Goal: Transaction & Acquisition: Book appointment/travel/reservation

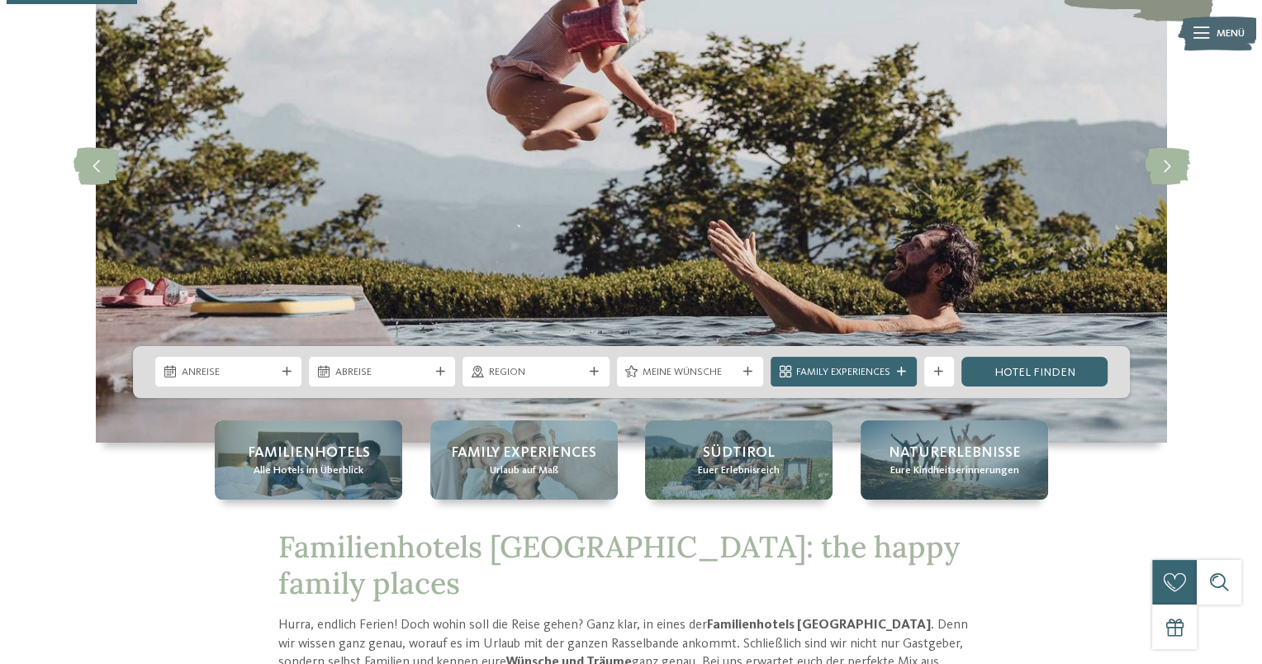
scroll to position [137, 0]
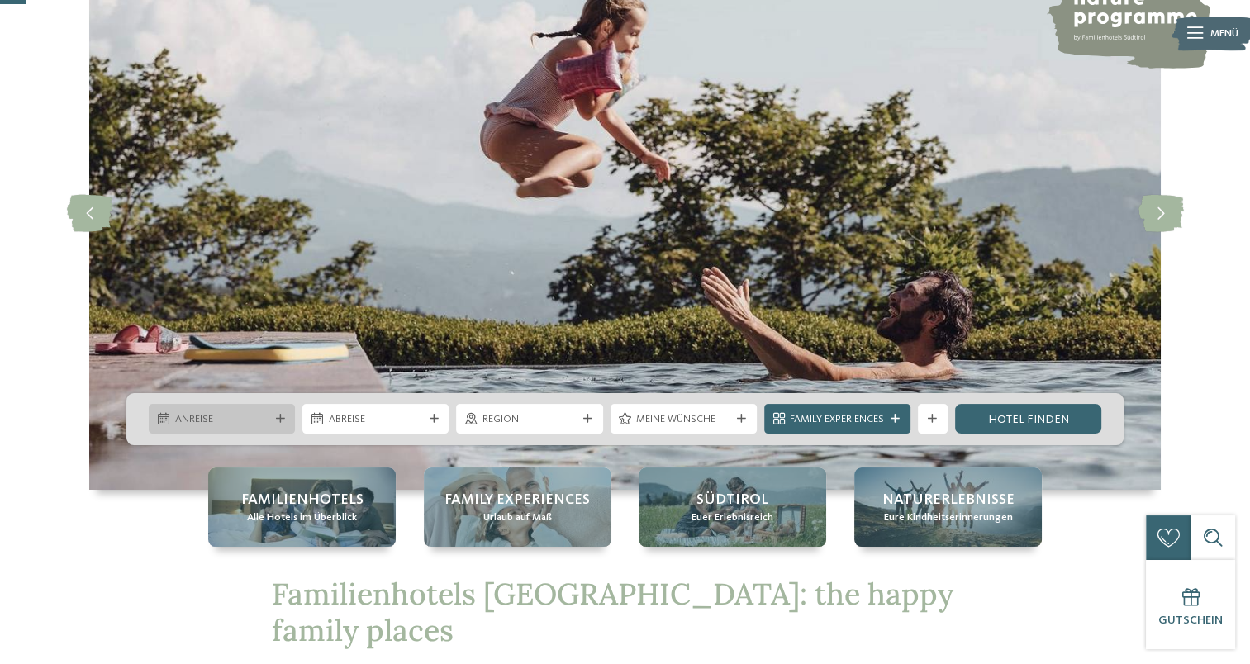
click at [212, 416] on span "Anreise" at bounding box center [222, 419] width 94 height 15
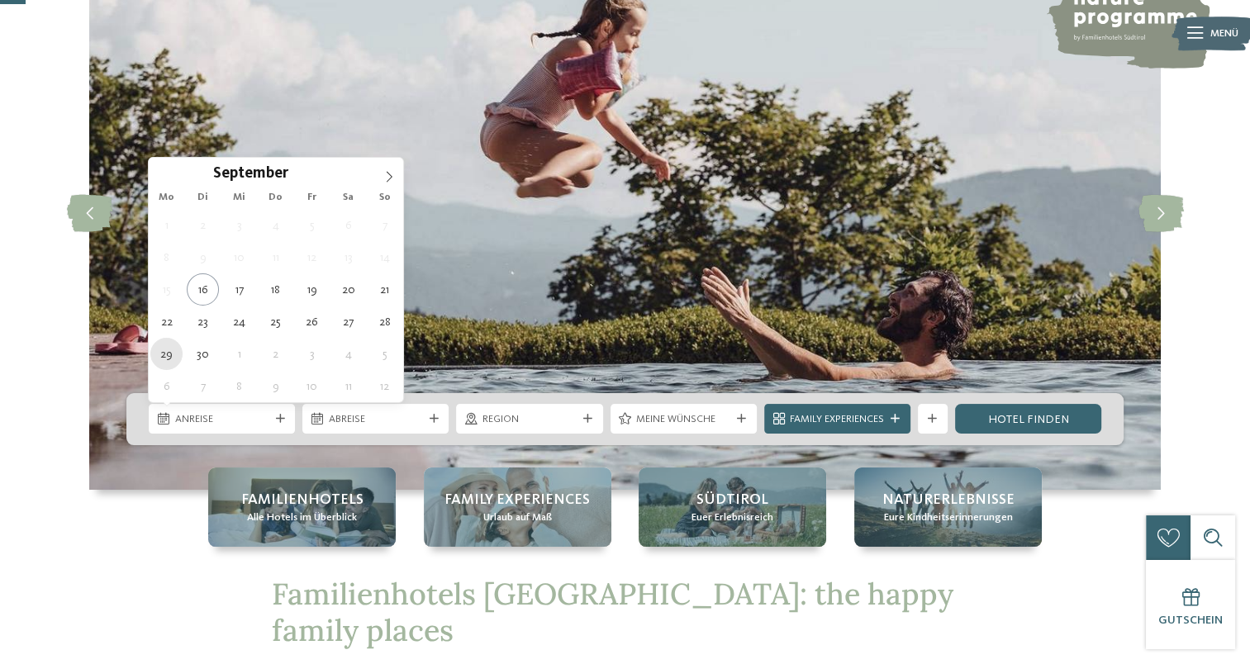
type div "[DATE]"
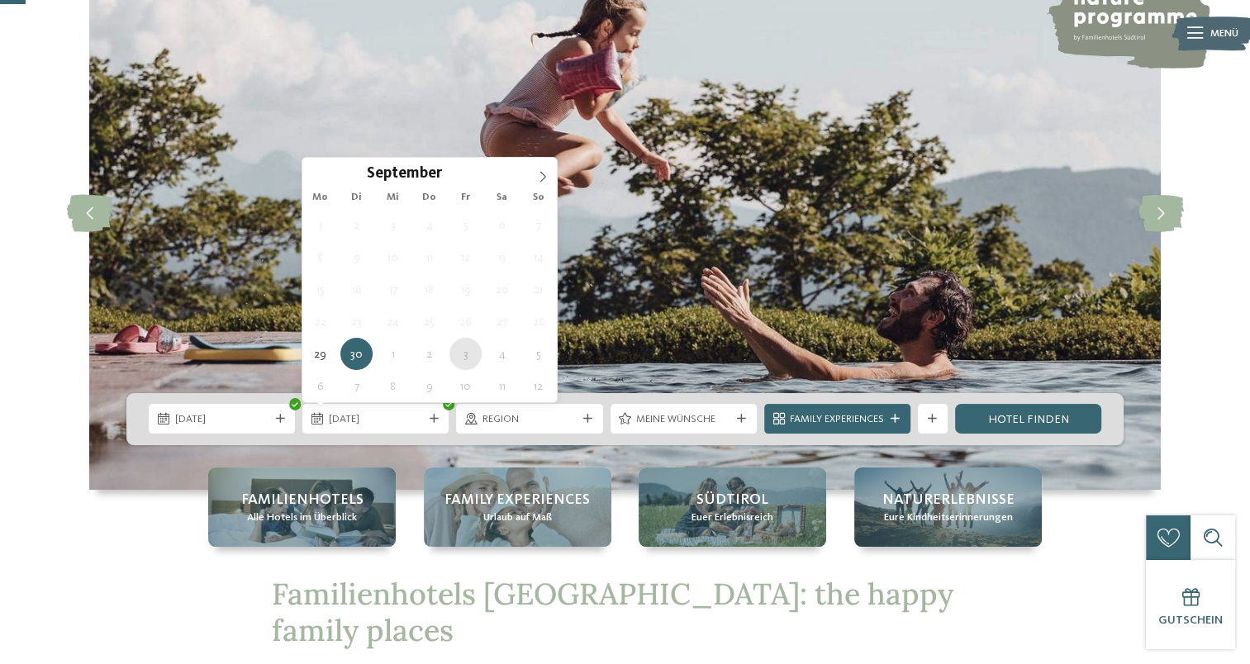
type div "[DATE]"
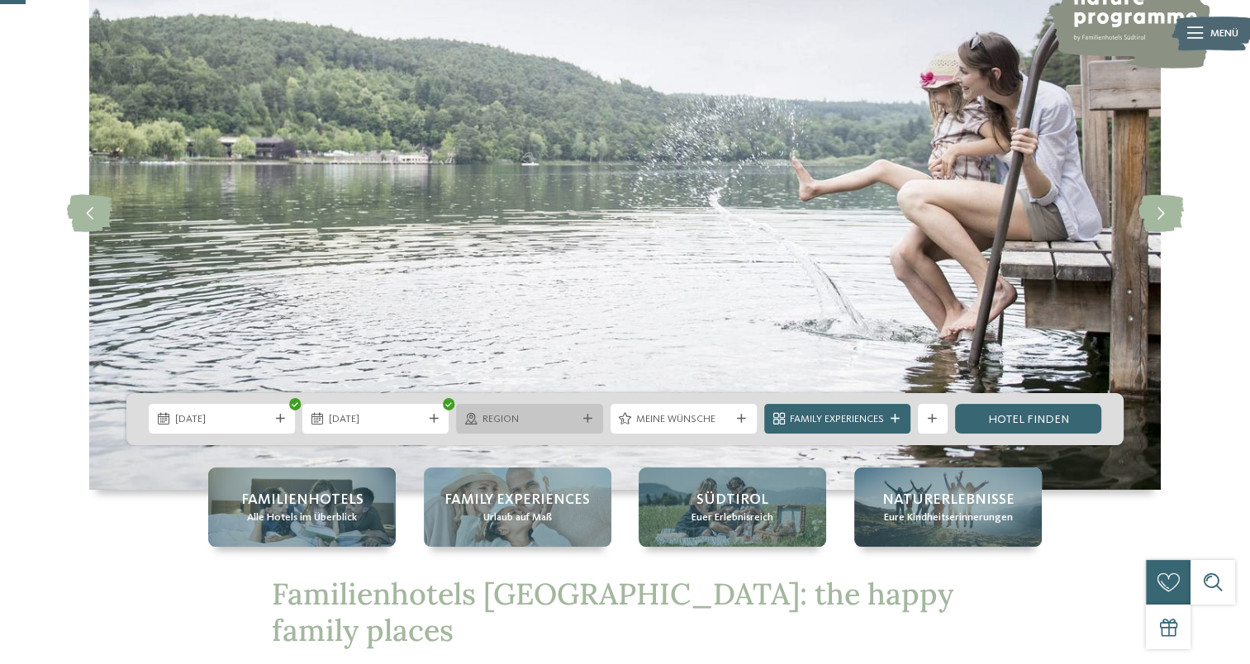
click at [574, 421] on span "Region" at bounding box center [529, 419] width 94 height 15
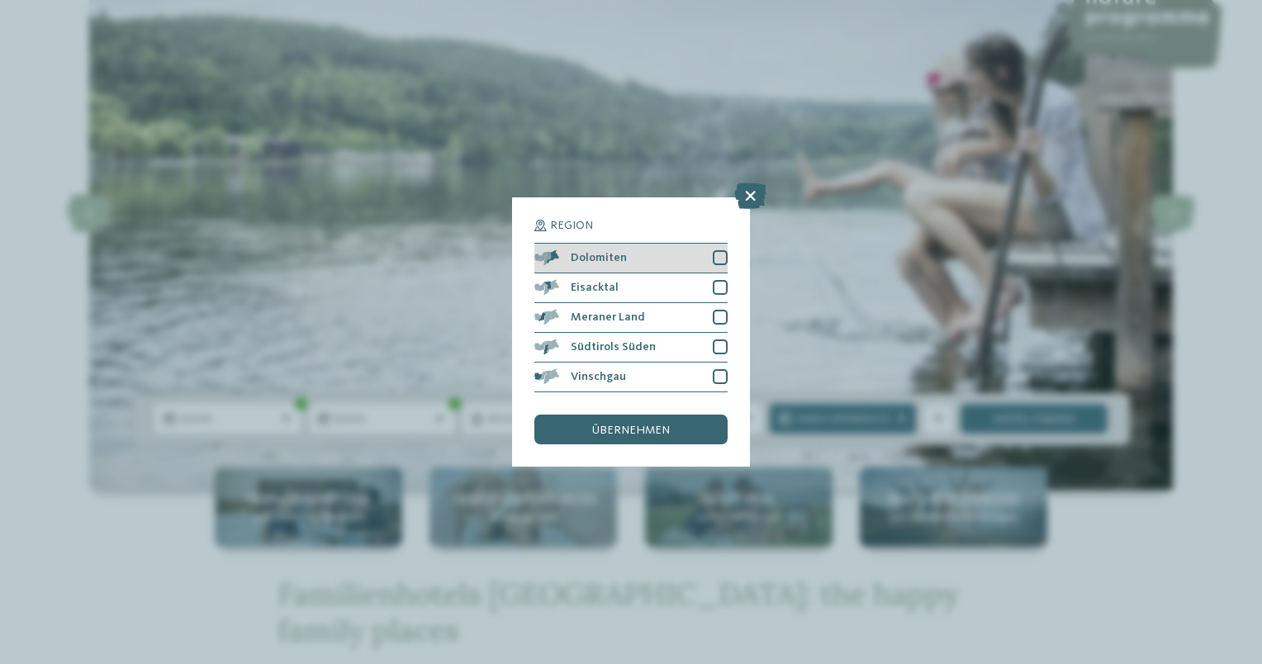
click at [721, 256] on div at bounding box center [720, 257] width 15 height 15
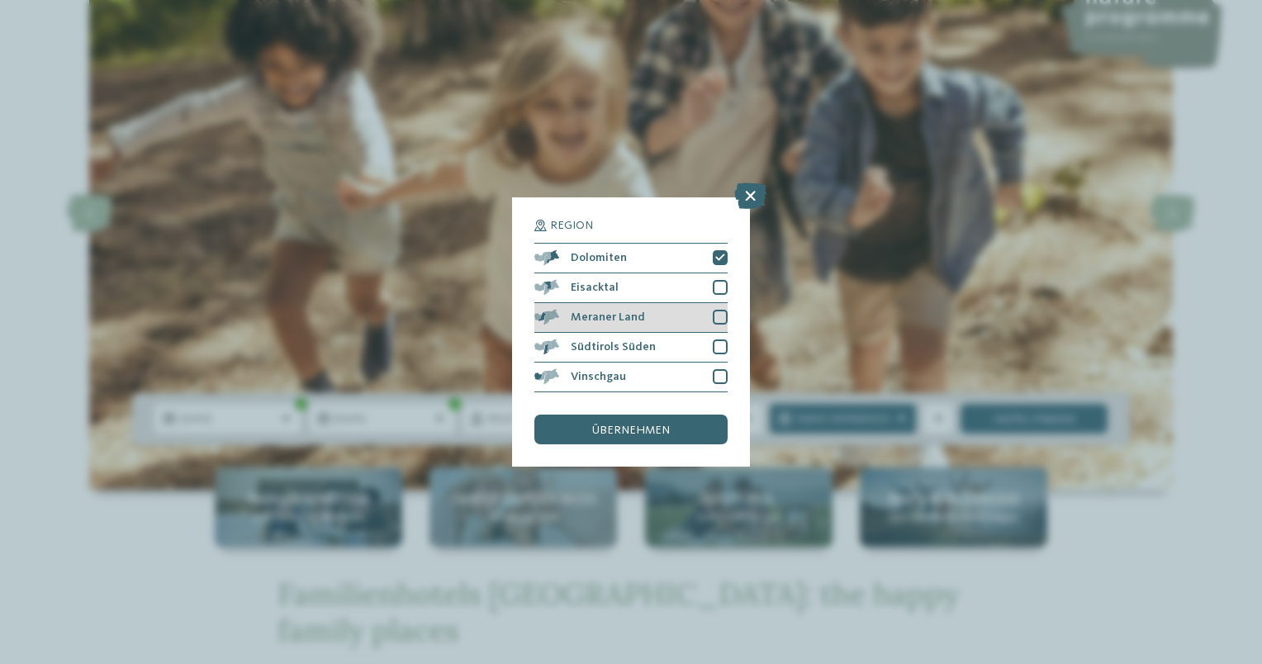
click at [720, 315] on div at bounding box center [720, 317] width 15 height 15
click at [718, 344] on div at bounding box center [720, 346] width 15 height 15
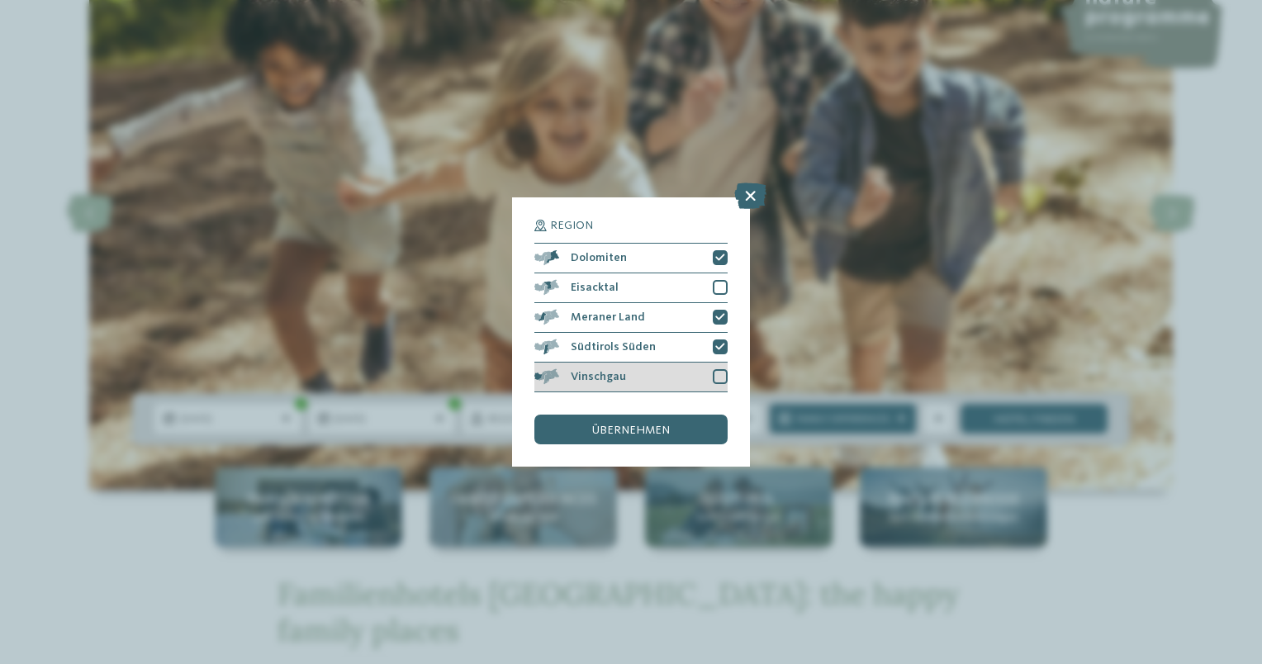
click at [718, 374] on div at bounding box center [720, 376] width 15 height 15
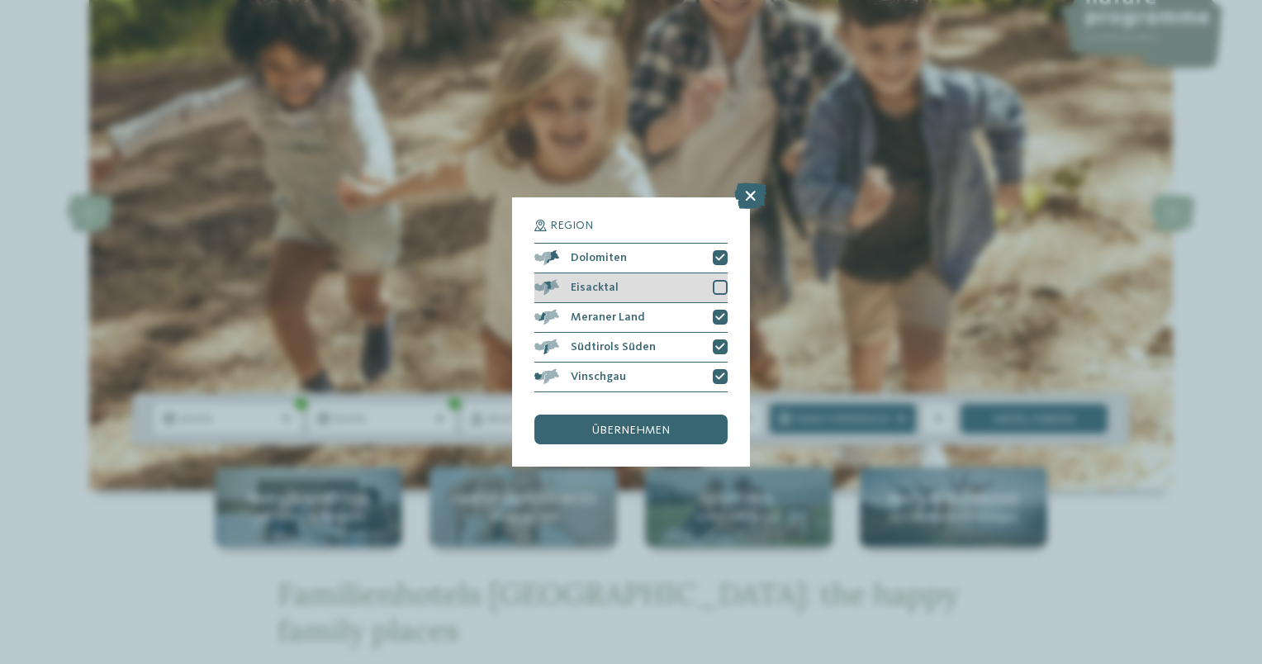
click at [719, 289] on div at bounding box center [720, 287] width 15 height 15
click at [662, 441] on div "übernehmen" at bounding box center [630, 430] width 193 height 30
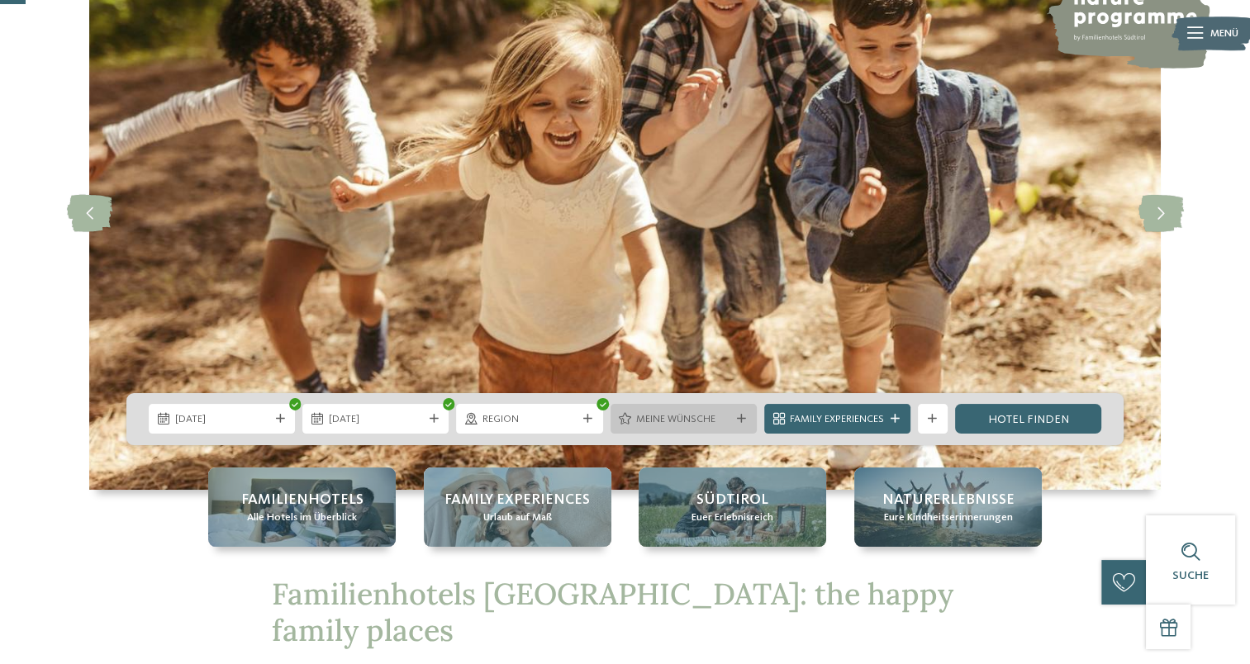
click at [672, 421] on span "Meine Wünsche" at bounding box center [683, 419] width 94 height 15
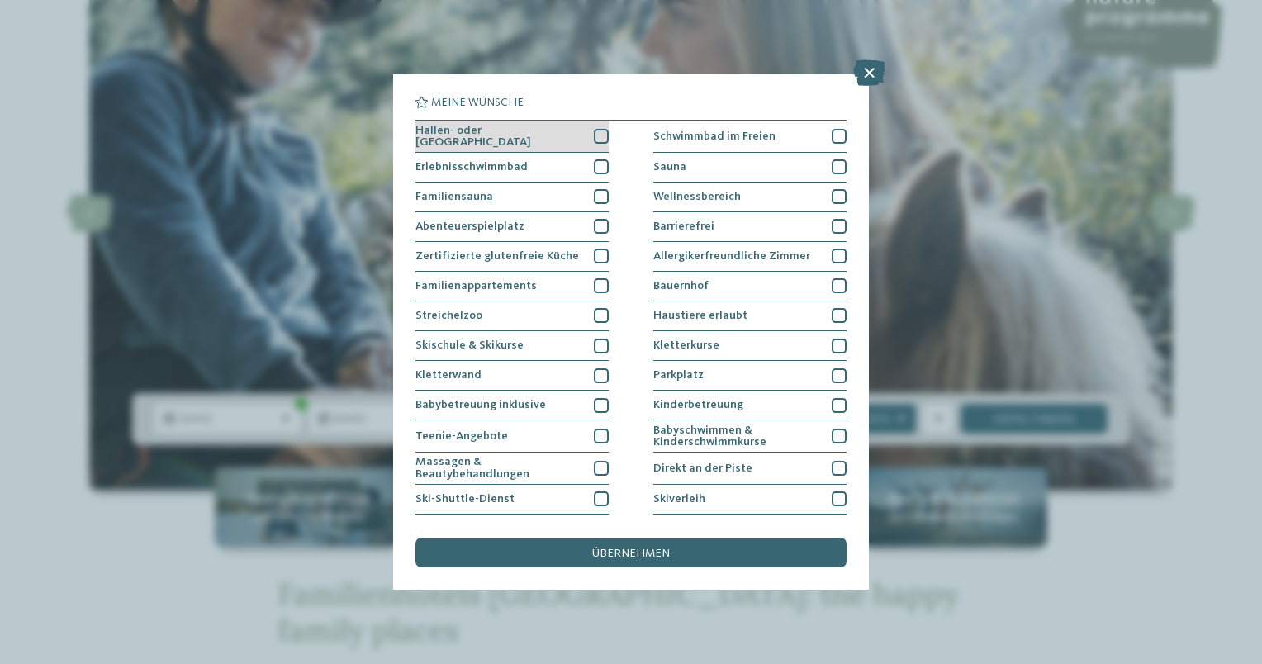
click at [598, 129] on div at bounding box center [601, 136] width 15 height 15
click at [597, 162] on div at bounding box center [601, 166] width 15 height 15
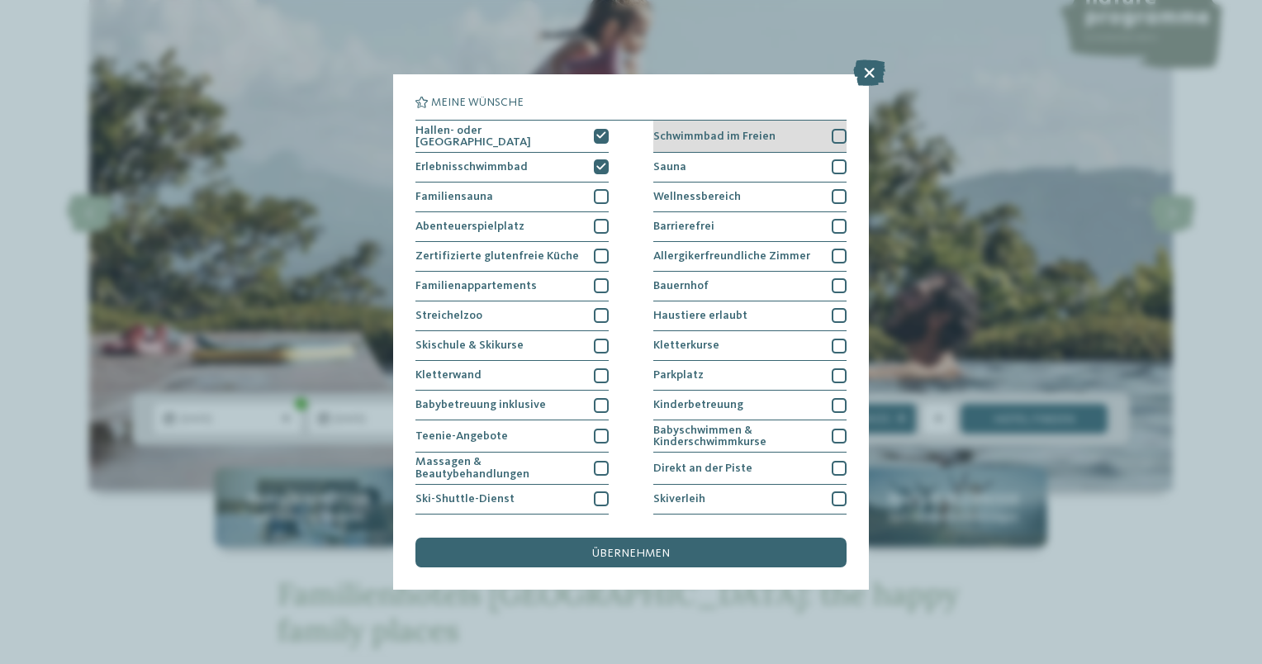
click at [832, 131] on div at bounding box center [839, 136] width 15 height 15
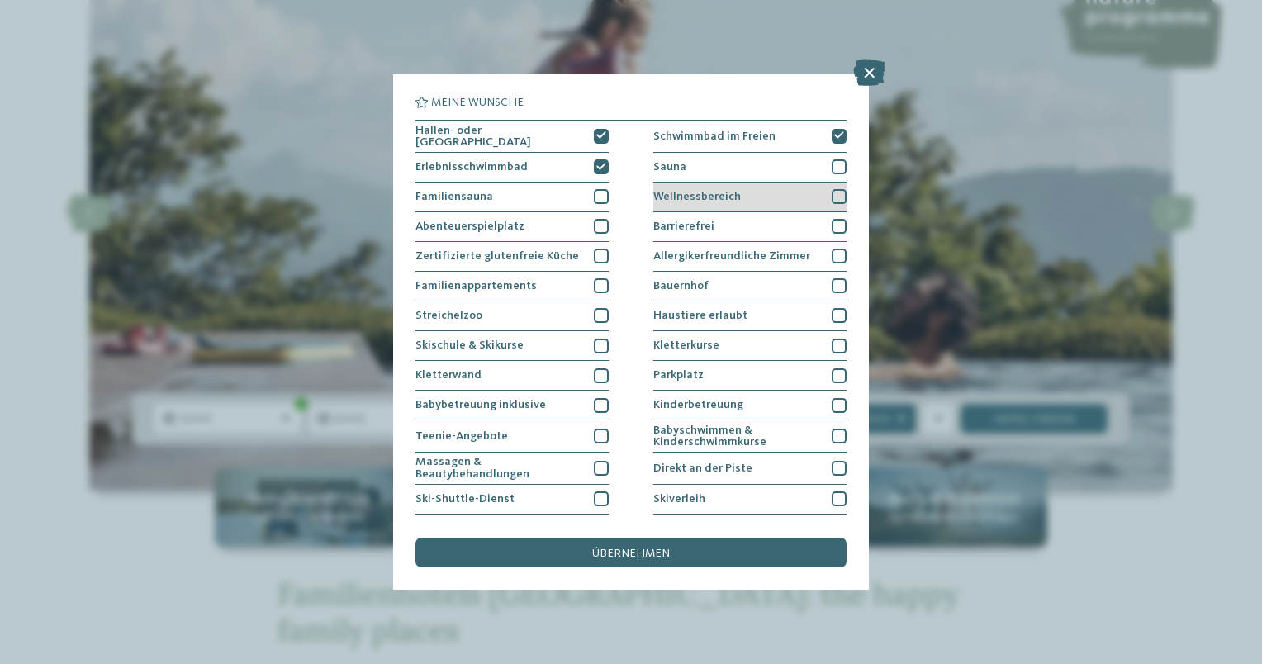
click at [832, 197] on div at bounding box center [839, 196] width 15 height 15
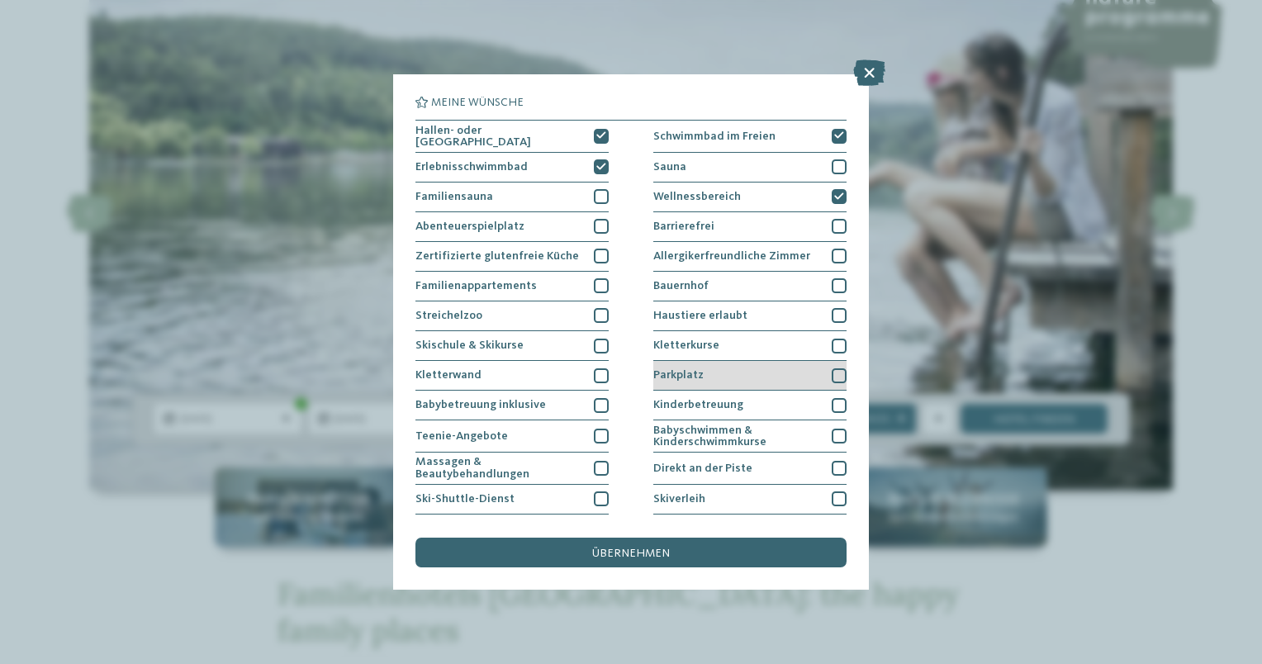
click at [832, 372] on div at bounding box center [839, 375] width 15 height 15
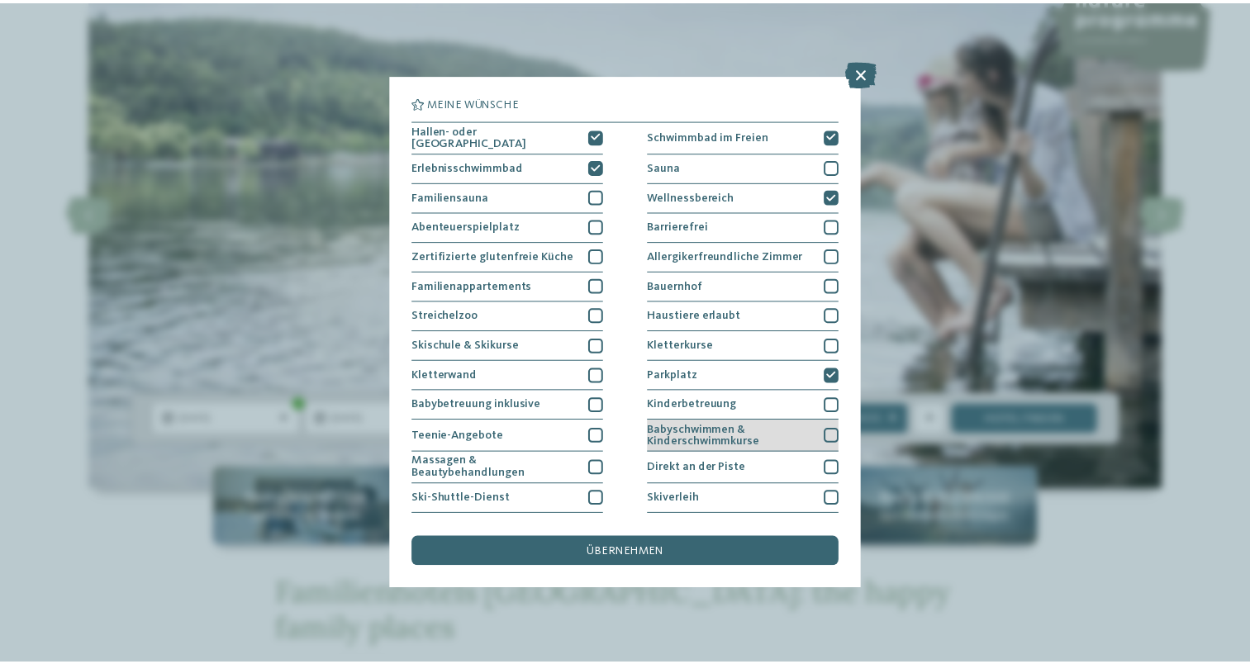
scroll to position [115, 0]
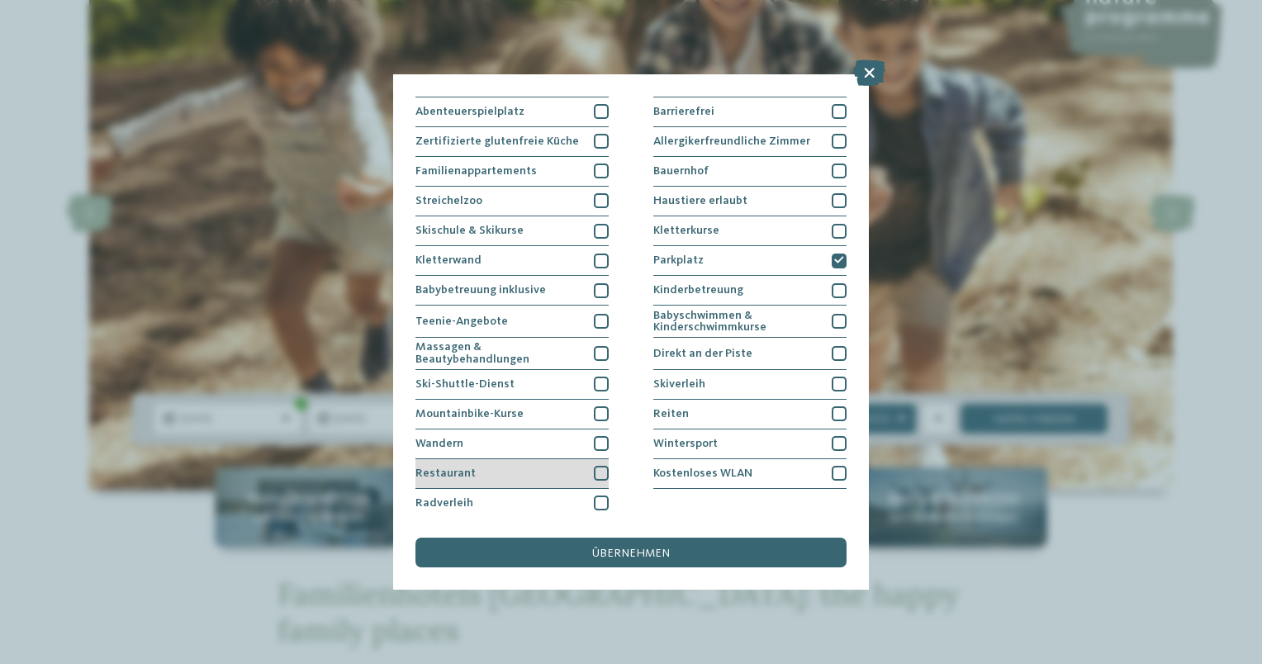
click at [603, 470] on div at bounding box center [601, 473] width 15 height 15
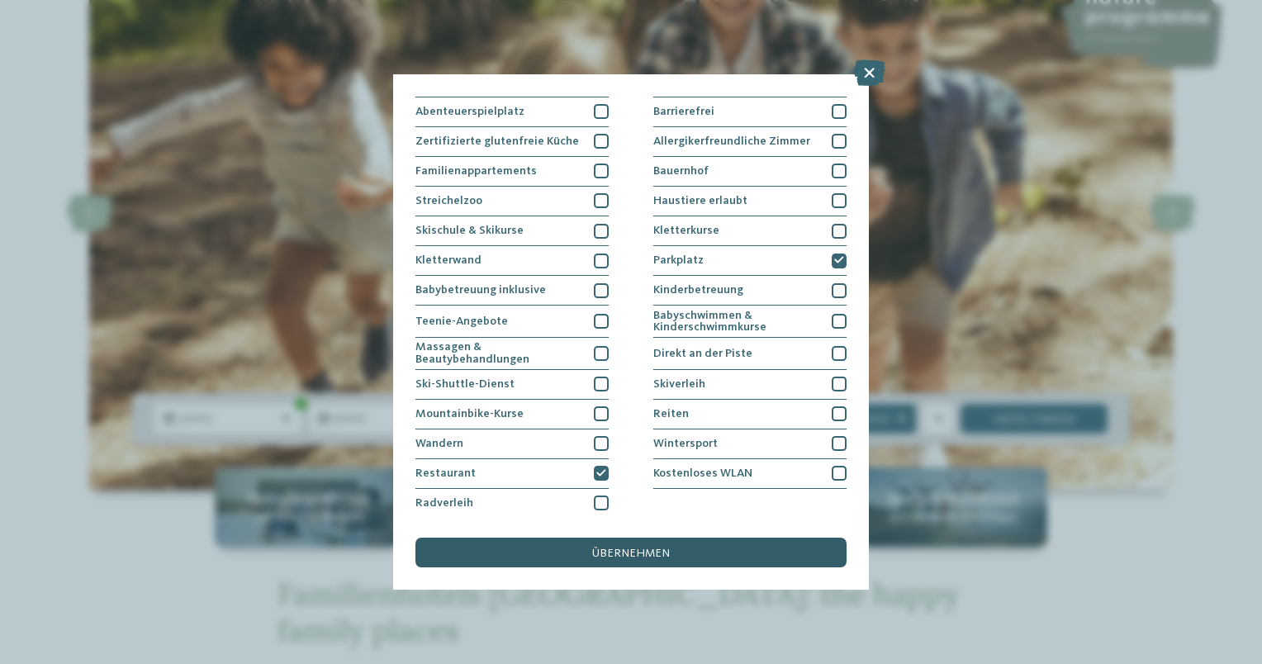
click at [632, 548] on span "übernehmen" at bounding box center [631, 554] width 78 height 12
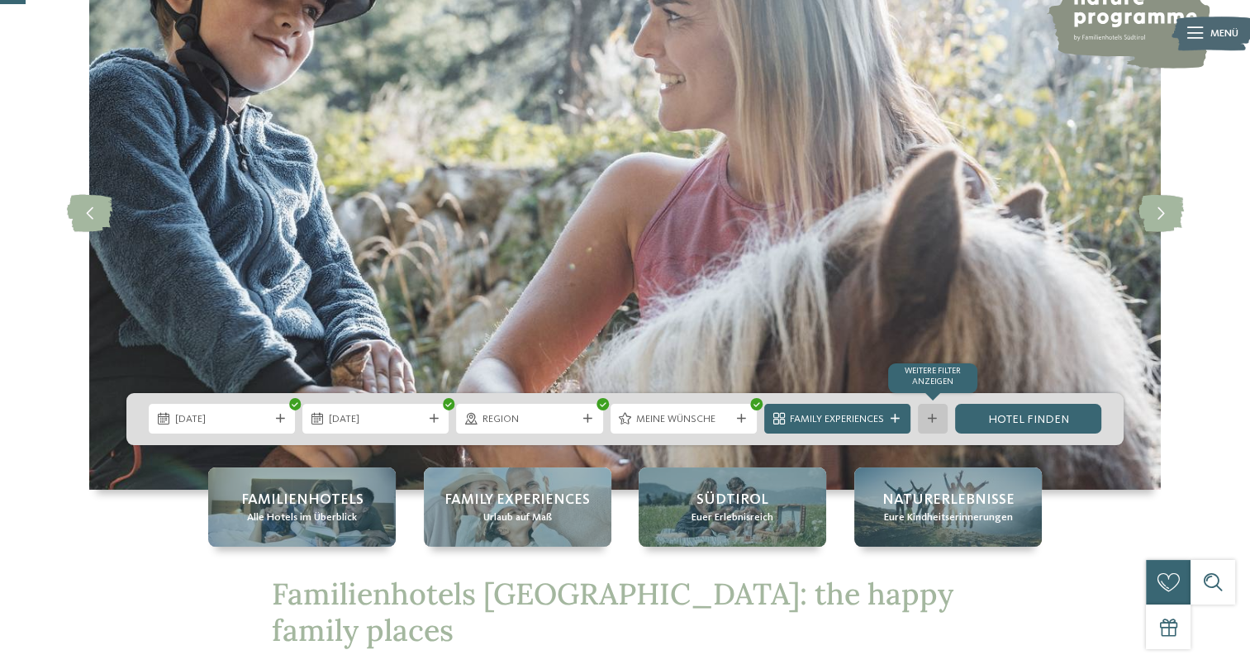
click at [929, 416] on icon at bounding box center [931, 419] width 9 height 9
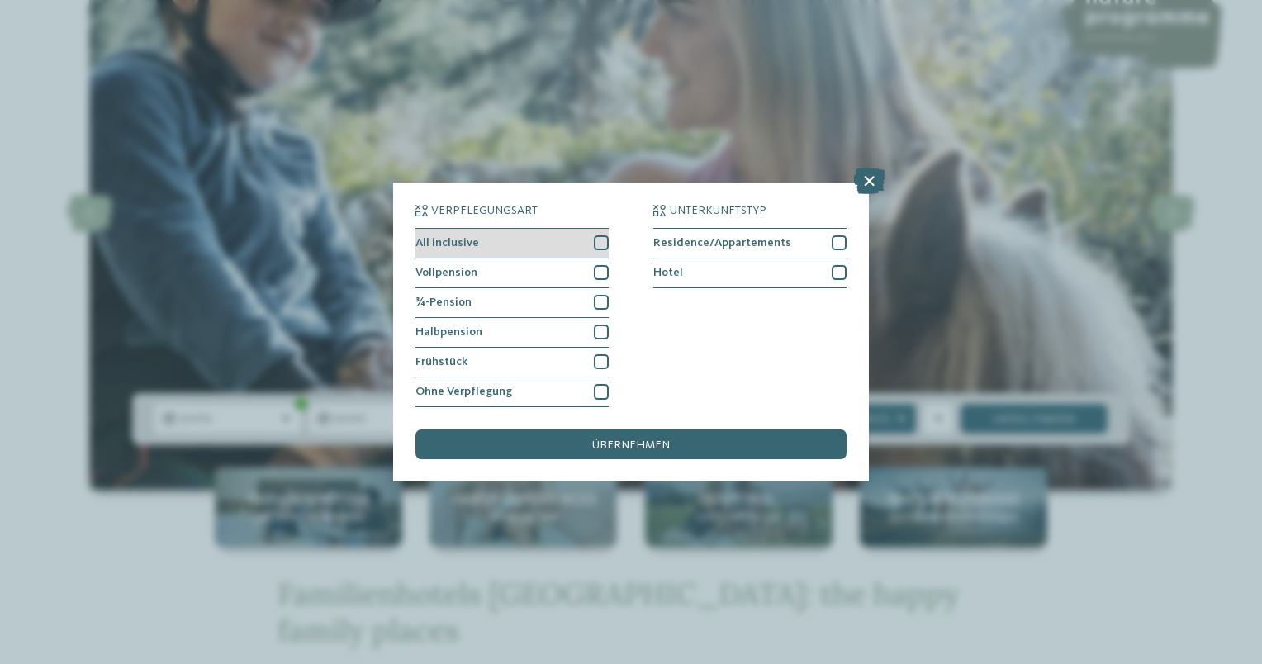
click at [605, 244] on div at bounding box center [601, 242] width 15 height 15
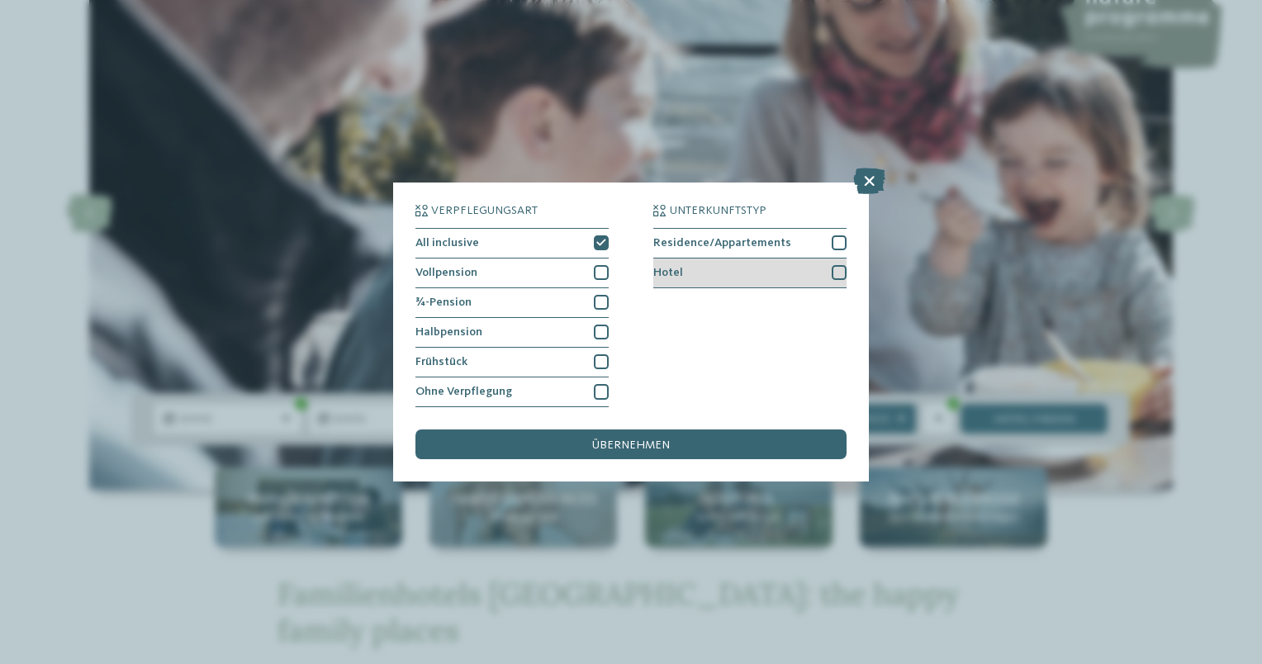
click at [840, 271] on div at bounding box center [839, 272] width 15 height 15
click at [709, 446] on div "übernehmen" at bounding box center [630, 444] width 431 height 30
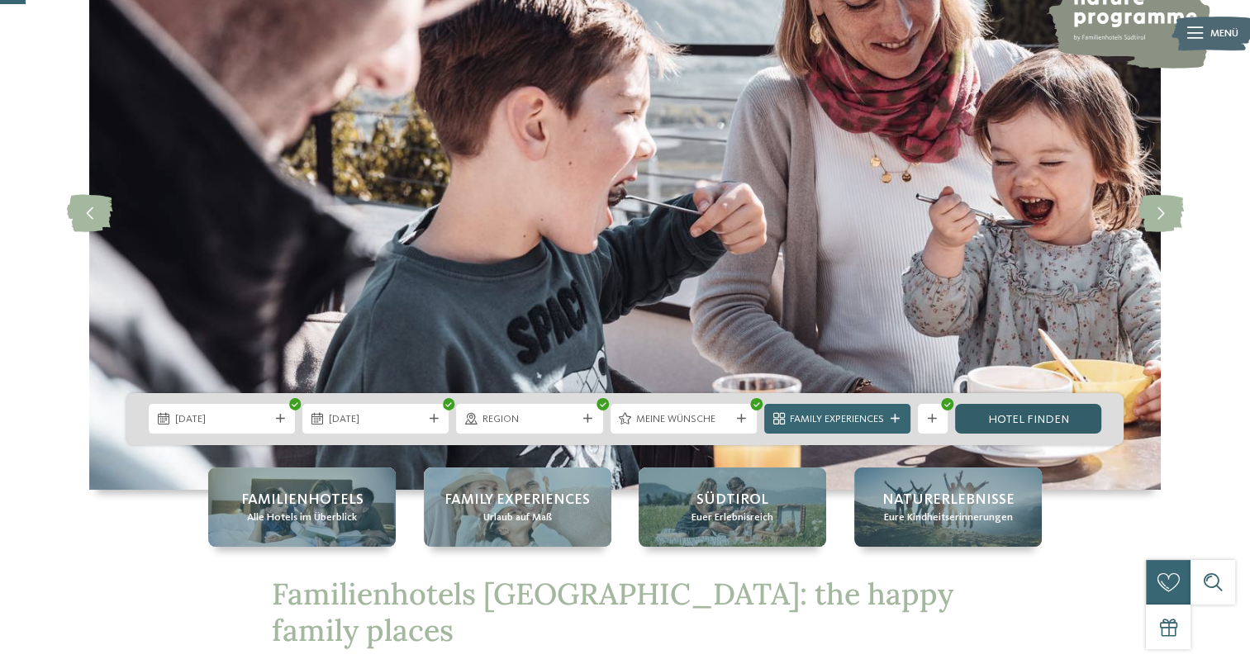
click at [1032, 415] on link "Hotel finden" at bounding box center [1028, 419] width 146 height 30
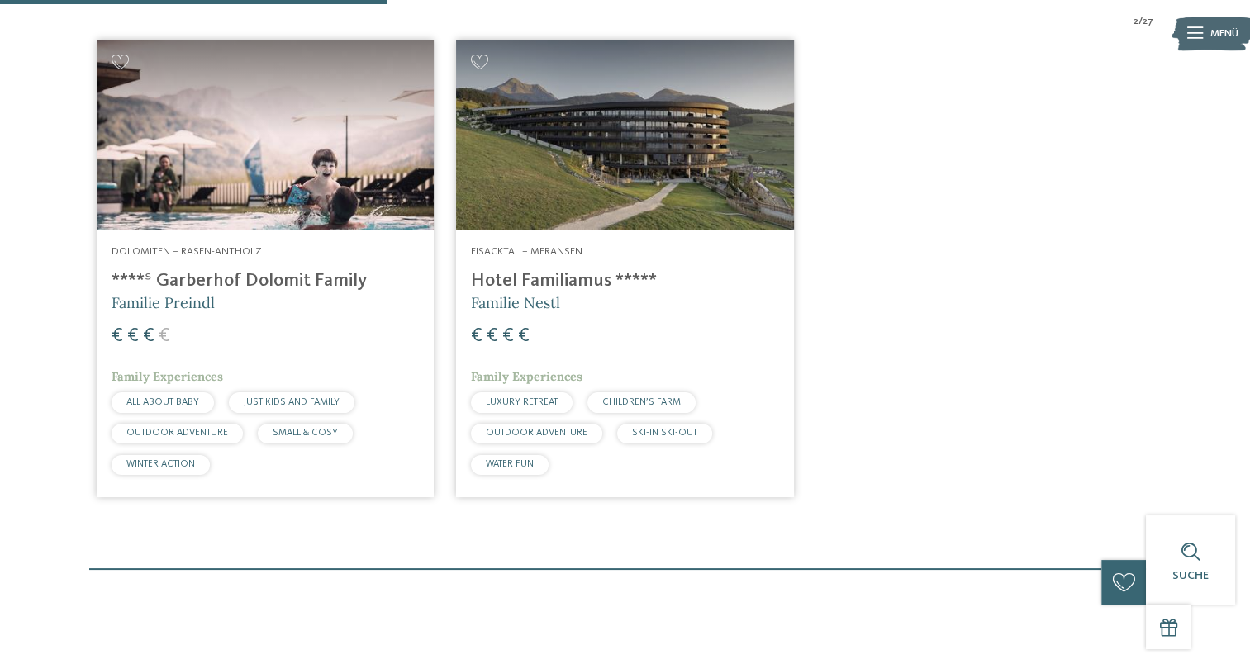
scroll to position [28, 0]
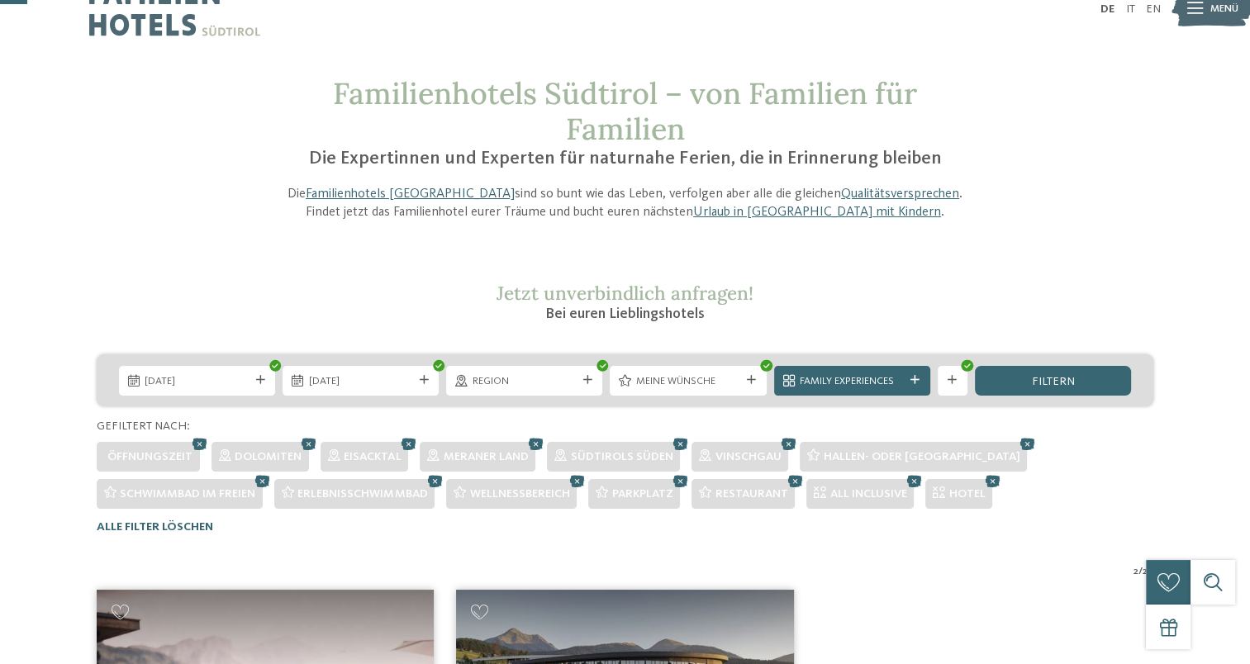
drag, startPoint x: 350, startPoint y: 168, endPoint x: 356, endPoint y: 178, distance: 10.8
